Goal: Navigation & Orientation: Go to known website

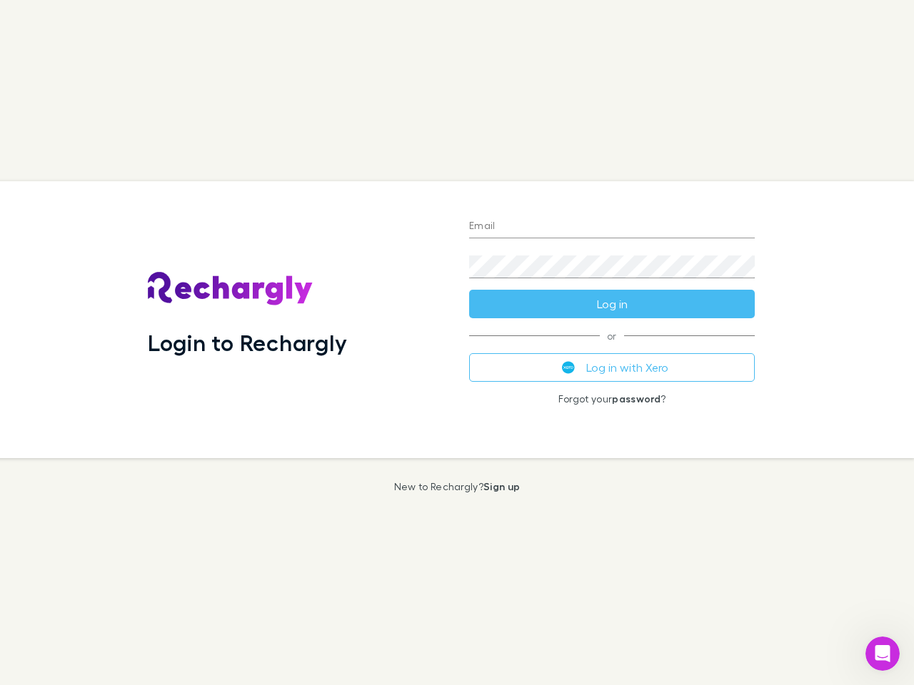
click at [457, 343] on div "Login to Rechargly" at bounding box center [296, 319] width 321 height 277
click at [612, 227] on input "Email" at bounding box center [612, 227] width 286 height 23
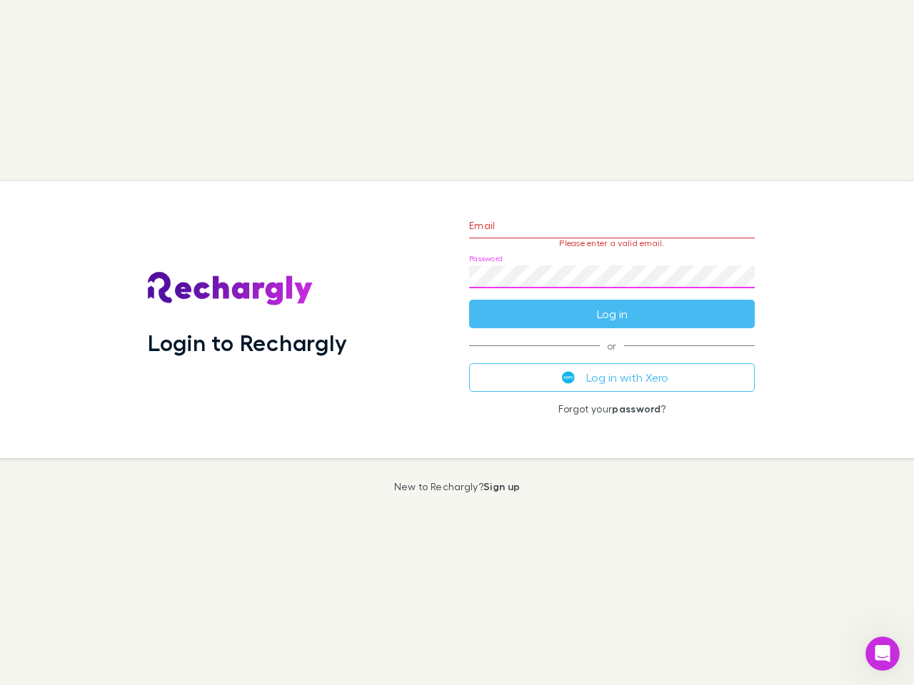
click at [612, 304] on form "Email Please enter a valid email. Password Log in" at bounding box center [612, 266] width 286 height 124
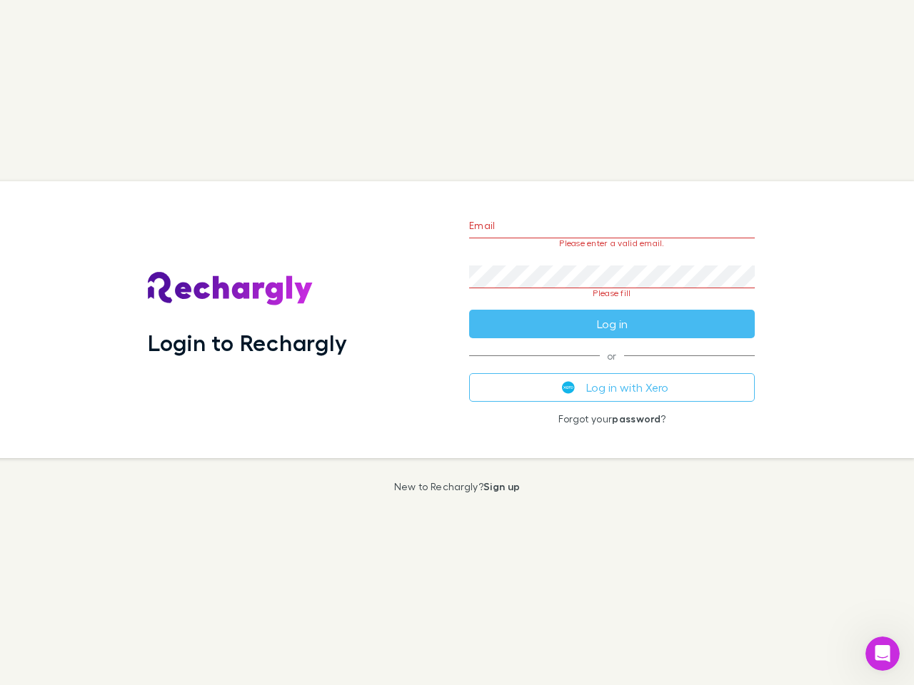
click at [612, 368] on div "Email Please enter a valid email. Password Please fill Log in or Log in with Xe…" at bounding box center [612, 319] width 308 height 277
